Goal: Find specific fact: Find specific fact

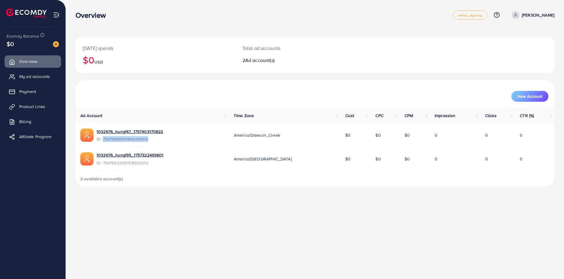
drag, startPoint x: 103, startPoint y: 140, endPoint x: 148, endPoint y: 141, distance: 45.4
click at [148, 141] on span "ID: 7547988911084044306" at bounding box center [130, 139] width 67 height 6
copy span "7547988911084044306"
